Goal: Information Seeking & Learning: Learn about a topic

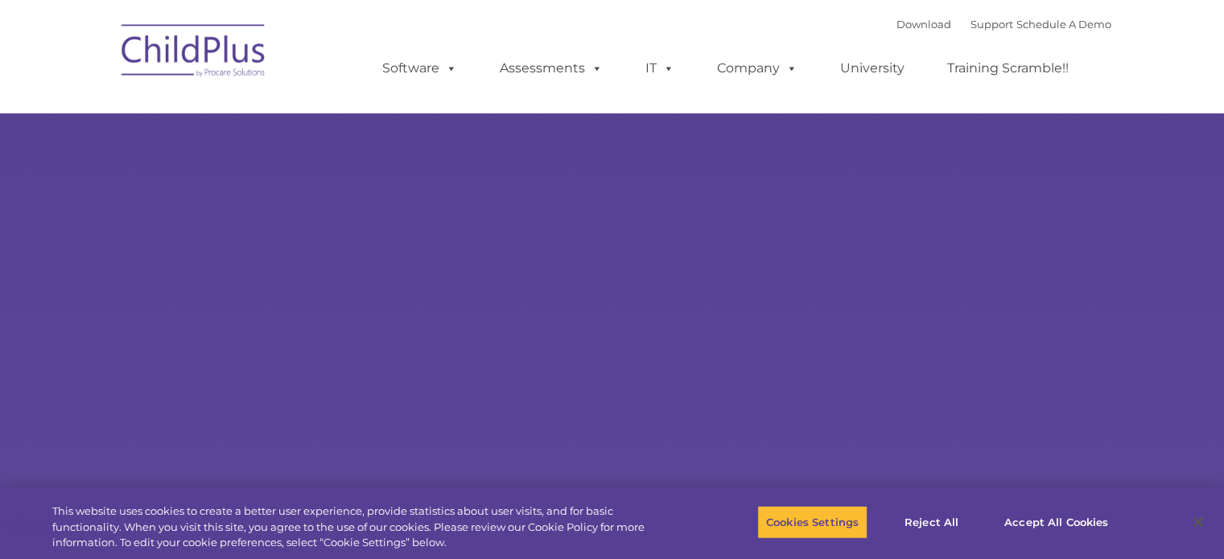
select select "MEDIUM"
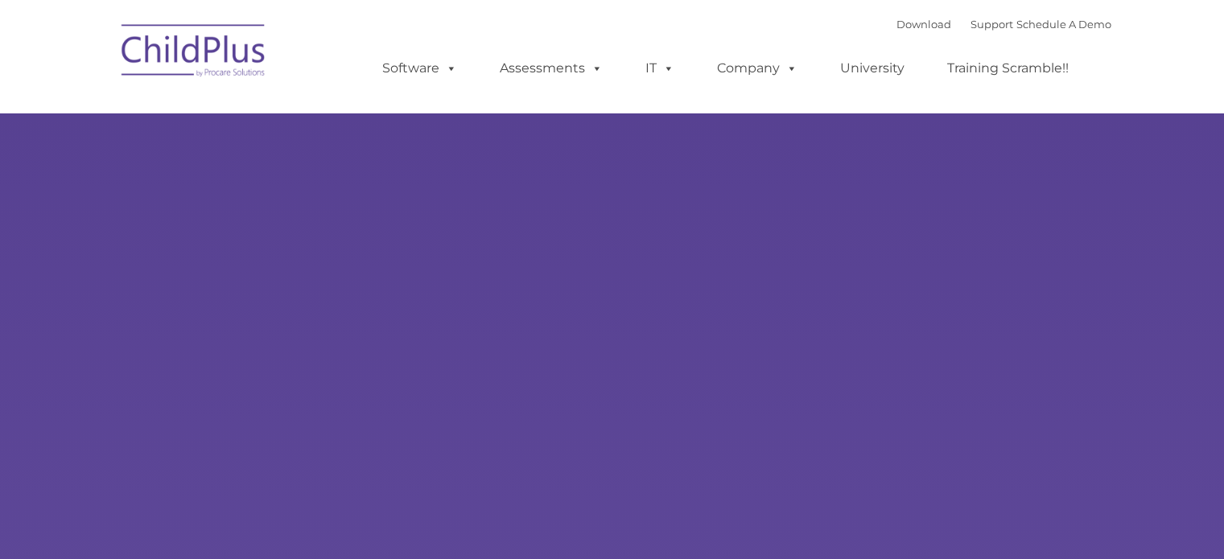
type input ""
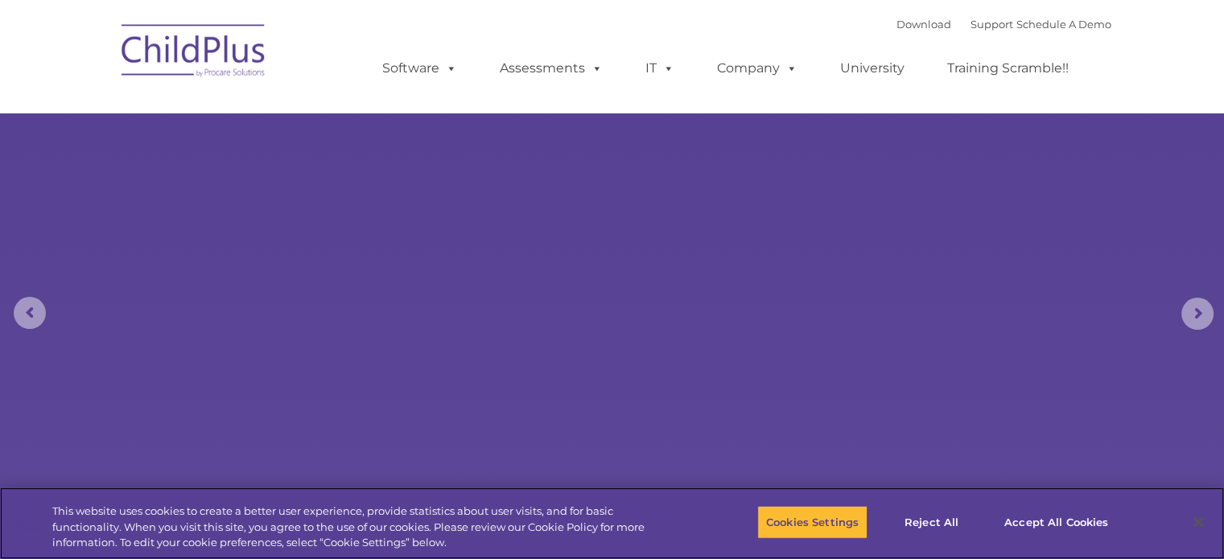
select select "MEDIUM"
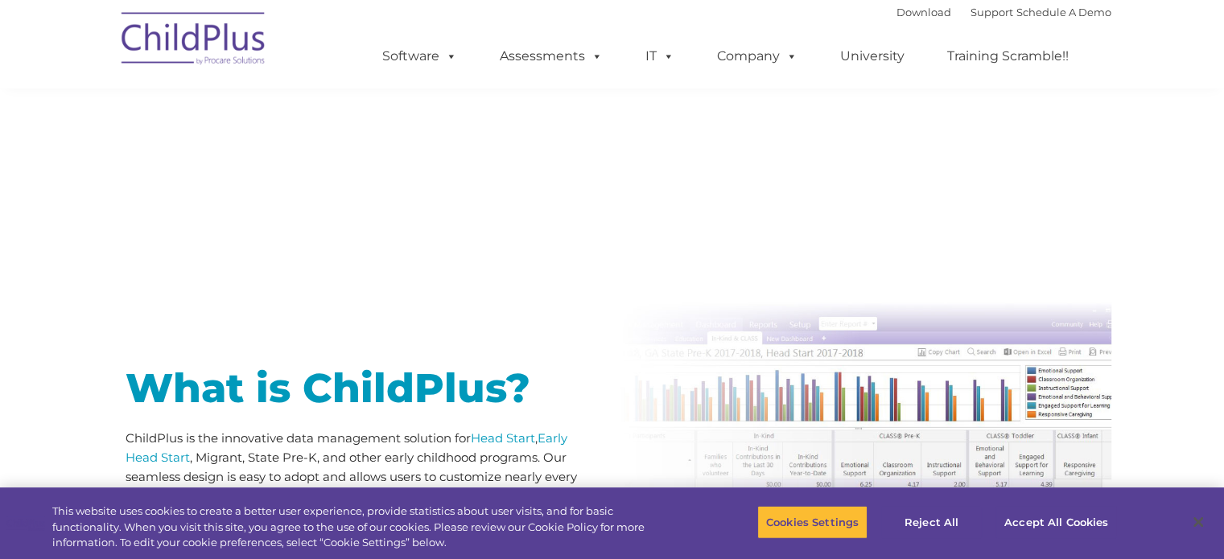
type input ""
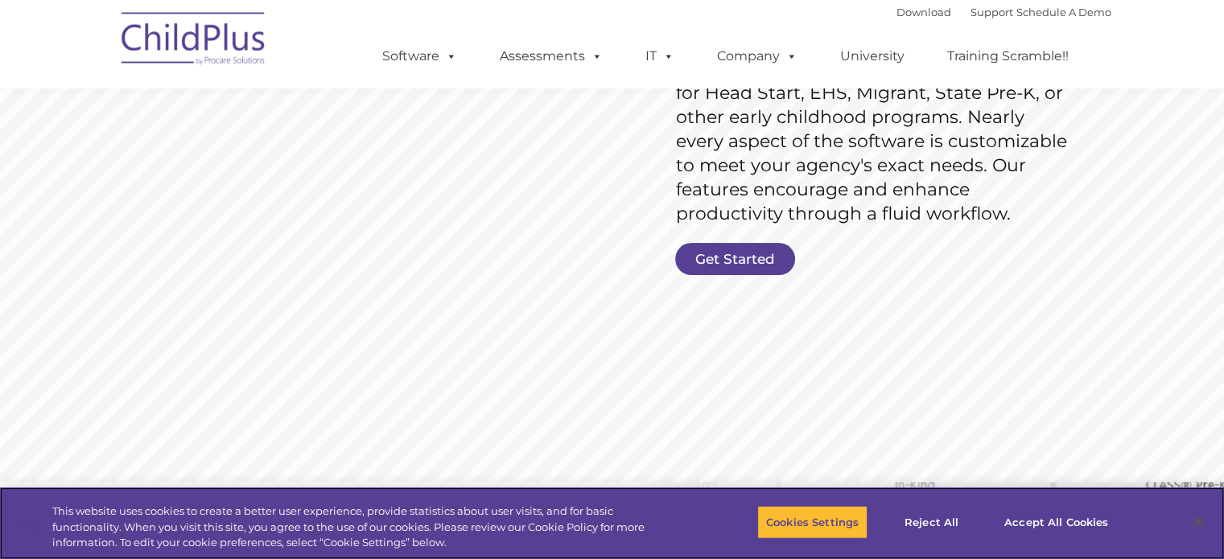
scroll to position [304, 0]
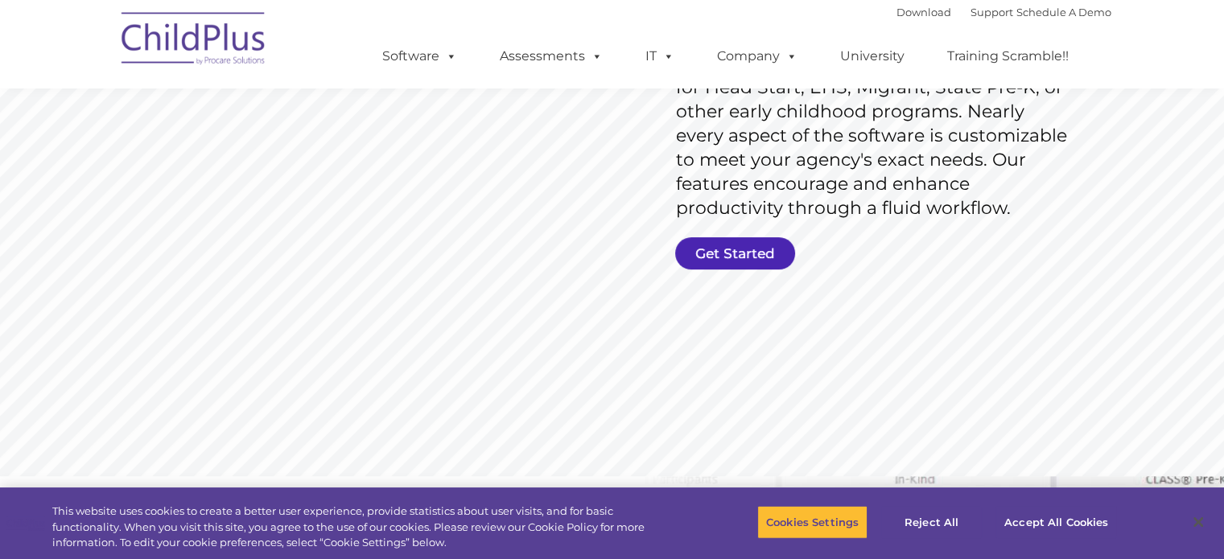
click at [772, 253] on link "Get Started" at bounding box center [735, 253] width 120 height 32
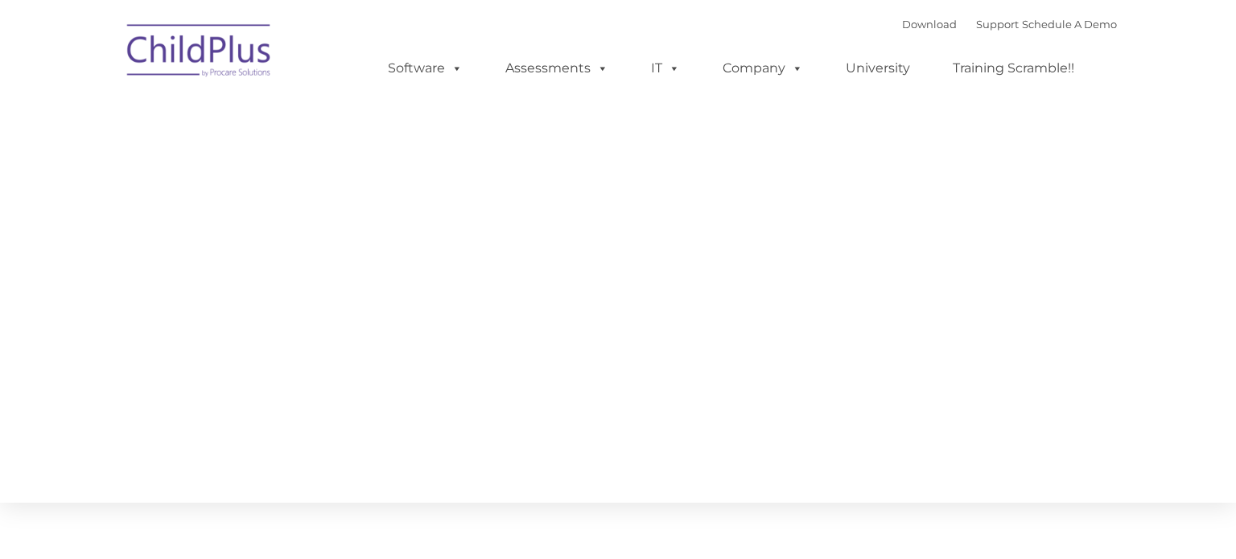
type input ""
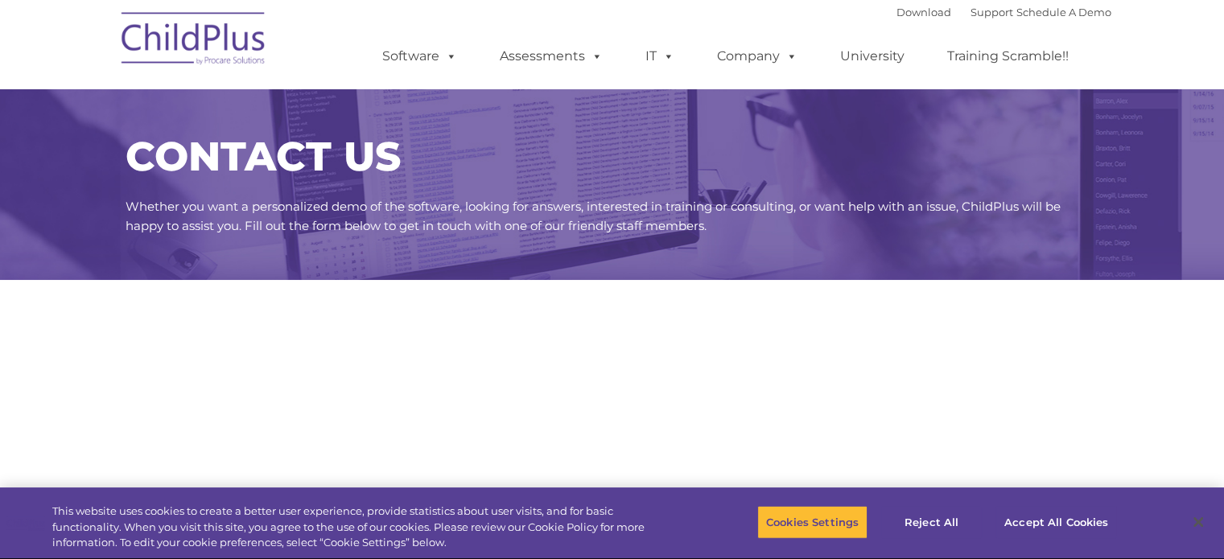
select select "MEDIUM"
